Goal: Go to known website: Go to known website

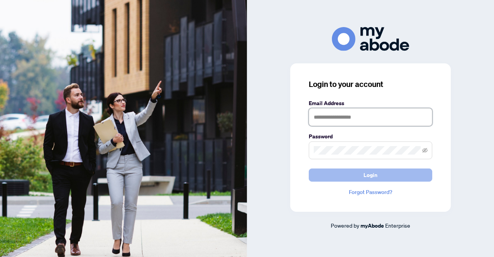
type input "**********"
click at [316, 179] on button "Login" at bounding box center [370, 174] width 123 height 13
